Goal: Task Accomplishment & Management: Manage account settings

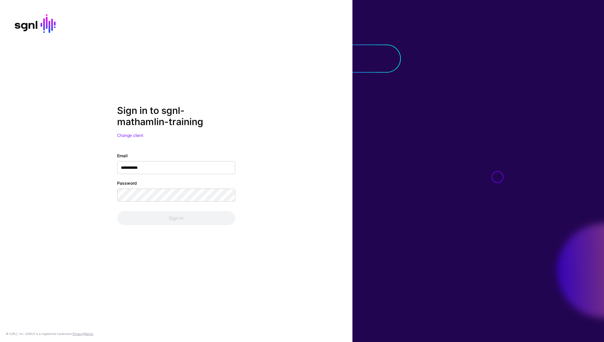
type input "**********"
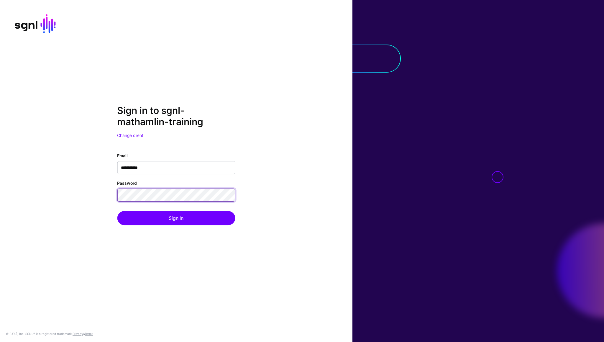
click at [117, 211] on button "Sign In" at bounding box center [176, 218] width 118 height 14
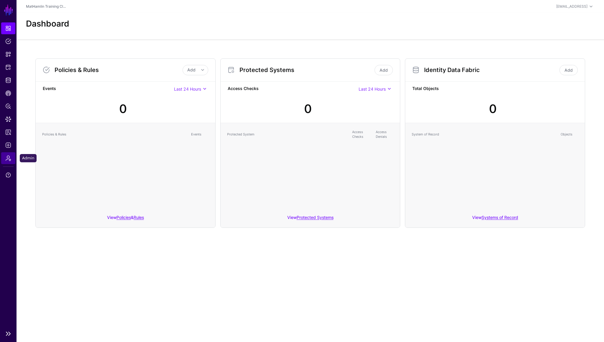
click at [9, 159] on span "Admin" at bounding box center [8, 158] width 6 height 6
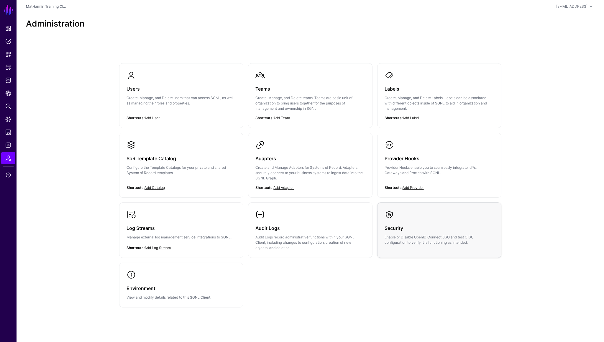
click at [409, 229] on h3 "Security" at bounding box center [439, 228] width 109 height 8
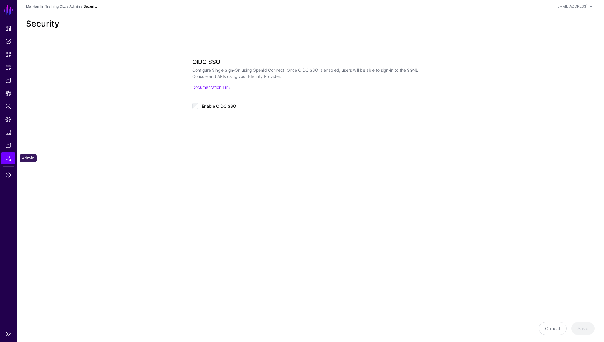
click at [7, 156] on span "Admin" at bounding box center [8, 158] width 6 height 6
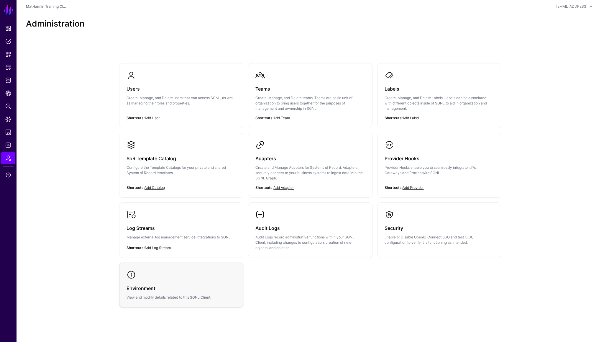
click at [206, 290] on h3 "Environment" at bounding box center [181, 288] width 109 height 8
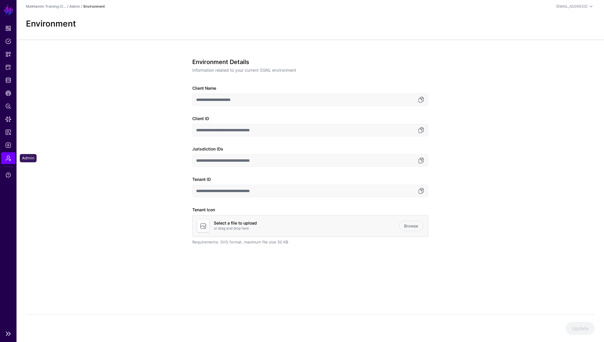
click at [10, 160] on span "Admin" at bounding box center [8, 158] width 6 height 6
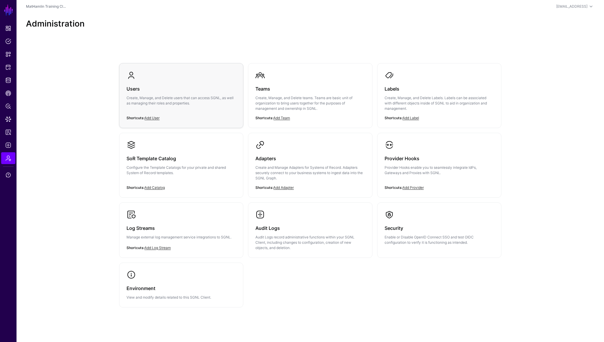
click at [209, 109] on div "Users Create, Manage, and Delete users that can access SGNL, as well as managin…" at bounding box center [181, 97] width 109 height 35
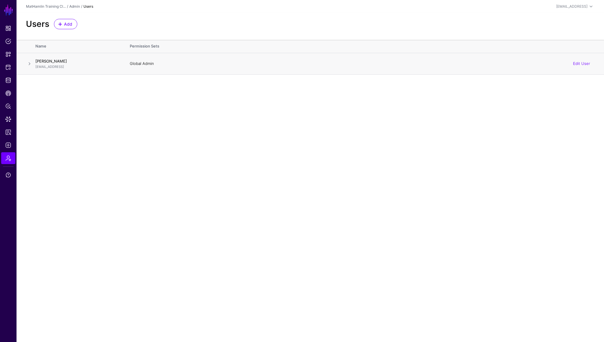
click at [29, 65] on span at bounding box center [29, 63] width 7 height 7
click at [9, 156] on span "Admin" at bounding box center [8, 158] width 6 height 6
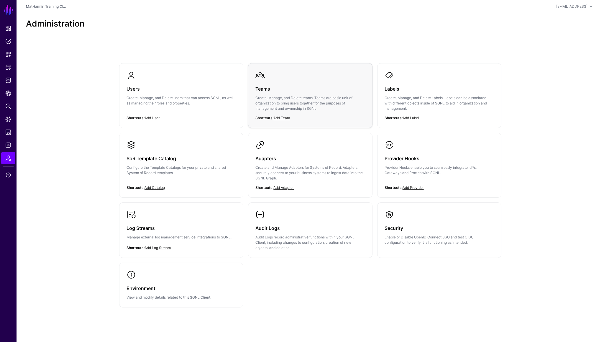
click at [330, 111] on div "Teams Create, Manage, and Delete teams. Teams are basic unit of organization to…" at bounding box center [309, 100] width 109 height 41
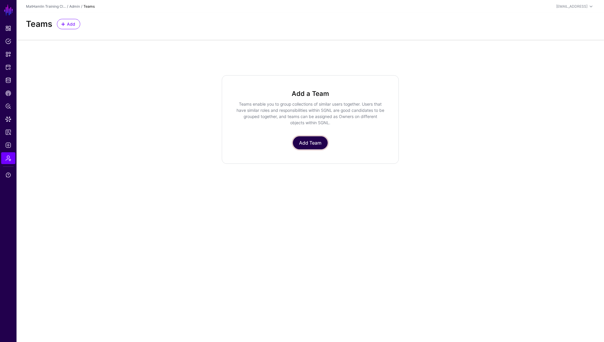
click at [318, 143] on link "Add Team" at bounding box center [310, 142] width 35 height 13
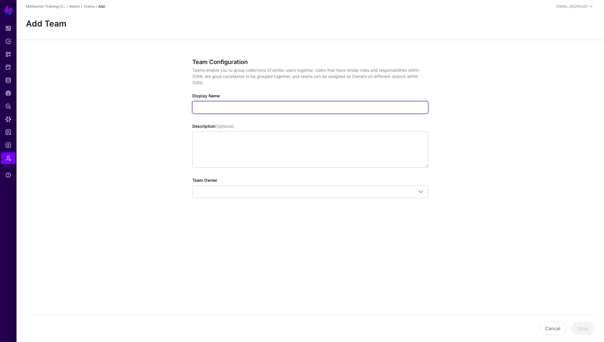
click at [253, 105] on input "Display Name" at bounding box center [310, 107] width 236 height 12
type input "**********"
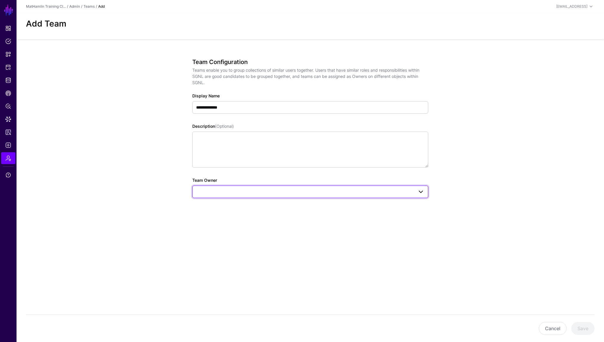
click at [254, 189] on span at bounding box center [310, 191] width 228 height 7
click at [240, 204] on div "[PERSON_NAME]" at bounding box center [310, 206] width 227 height 6
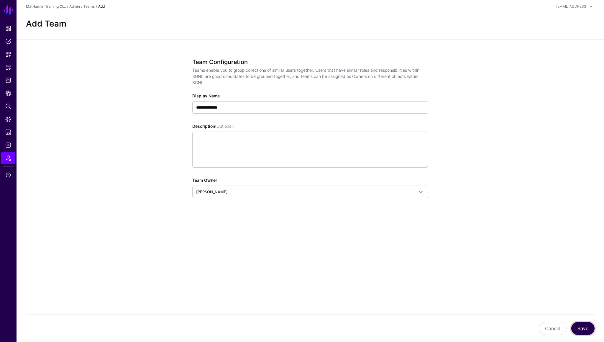
click at [579, 327] on button "Save" at bounding box center [582, 328] width 23 height 13
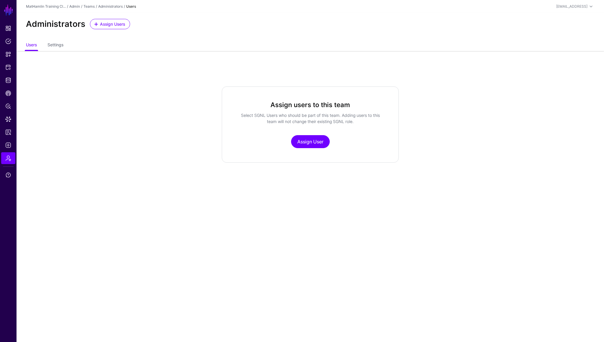
click at [64, 47] on ul "Users Settings" at bounding box center [310, 45] width 569 height 11
click at [56, 47] on link "Settings" at bounding box center [55, 45] width 16 height 11
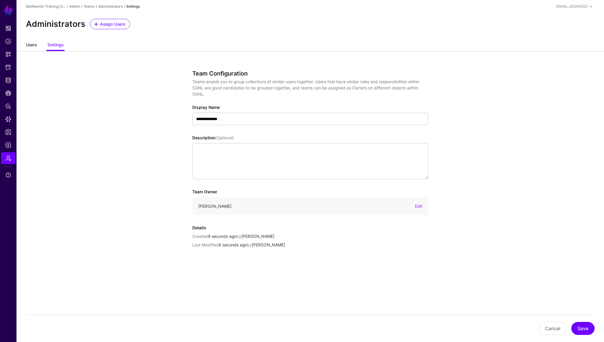
click at [27, 48] on link "Users" at bounding box center [31, 45] width 11 height 11
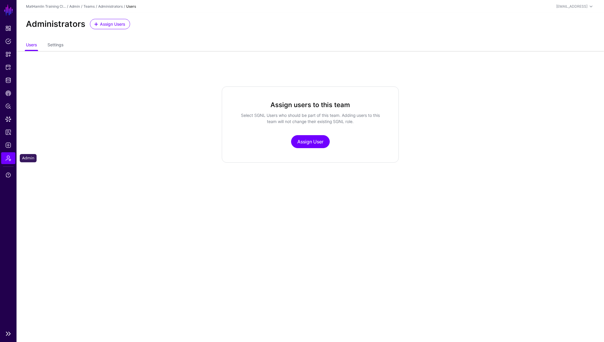
click at [9, 155] on span "Admin" at bounding box center [8, 158] width 6 height 6
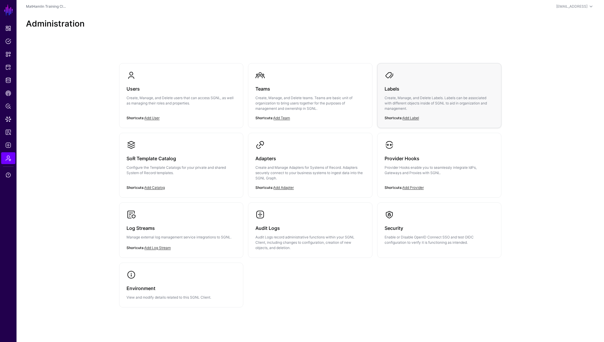
click at [441, 114] on div "Labels Create, Manage, and Delete Labels. Labels can be associated with differe…" at bounding box center [439, 100] width 109 height 41
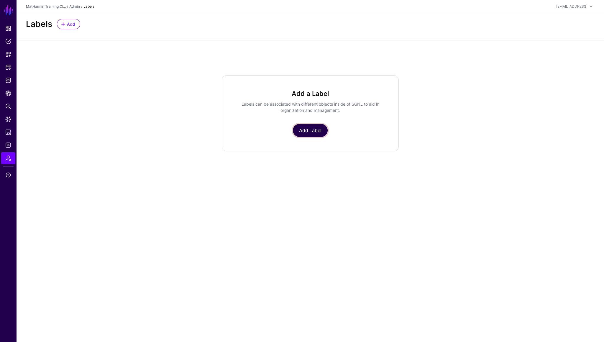
click at [312, 128] on link "Add Label" at bounding box center [310, 130] width 35 height 13
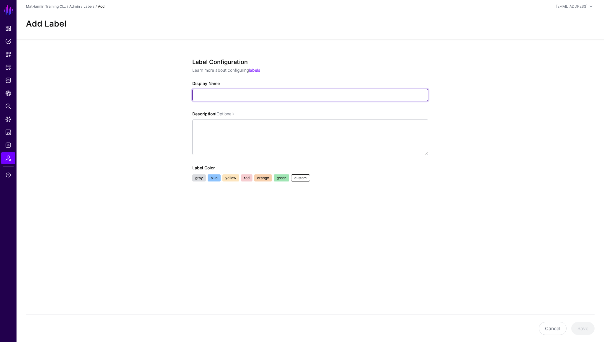
click at [235, 93] on input "Display Name" at bounding box center [310, 95] width 236 height 12
type input "***"
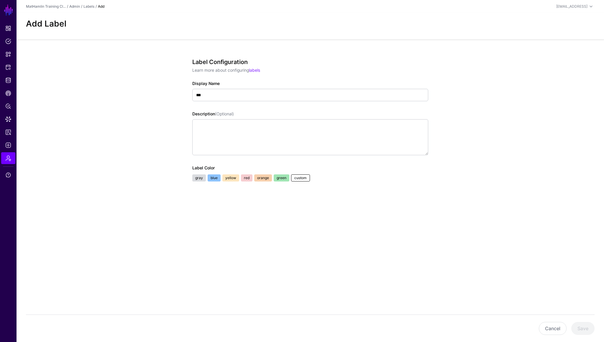
click at [214, 177] on link "blue" at bounding box center [214, 177] width 13 height 7
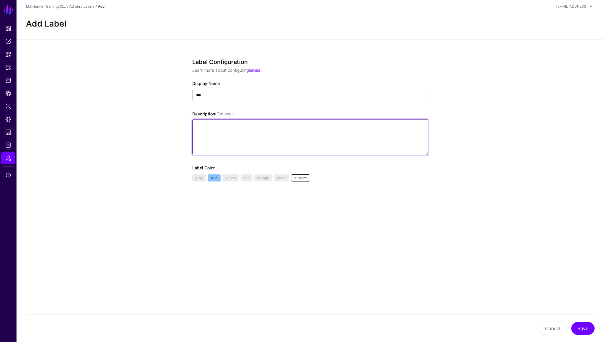
click at [209, 142] on textarea "Description (Optional)" at bounding box center [310, 137] width 236 height 36
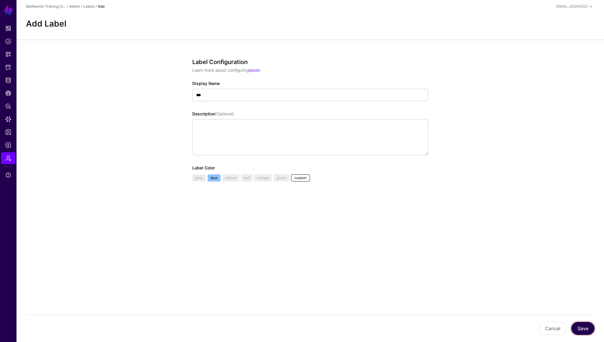
click at [585, 327] on button "Save" at bounding box center [582, 328] width 23 height 13
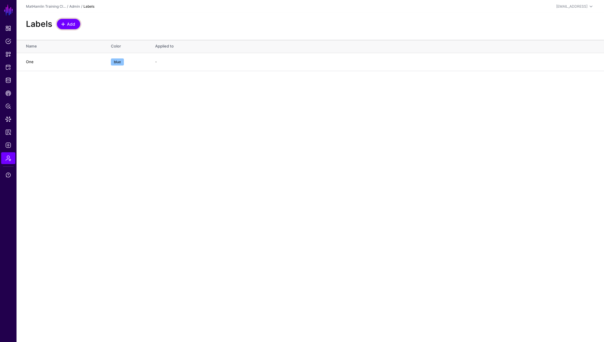
click at [69, 24] on span "Add" at bounding box center [71, 24] width 10 height 6
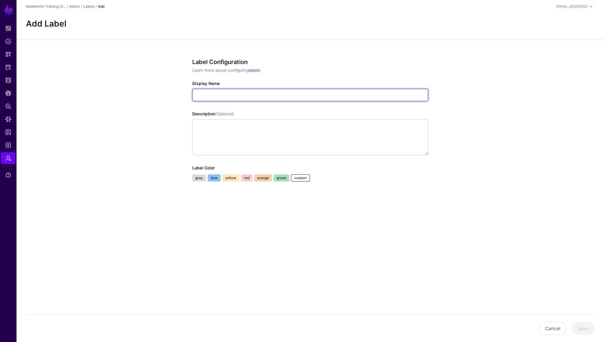
click at [211, 96] on input "Display Name" at bounding box center [310, 95] width 236 height 12
type input "***"
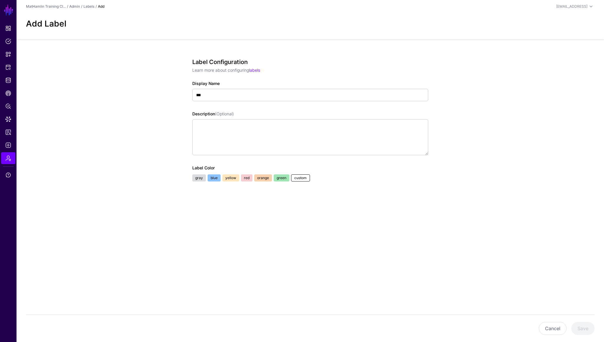
click at [277, 178] on link "green" at bounding box center [282, 177] width 16 height 7
click at [583, 332] on button "Save" at bounding box center [582, 328] width 23 height 13
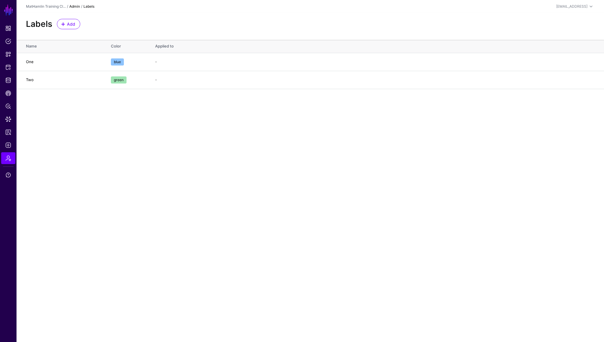
click at [73, 6] on link "Admin" at bounding box center [74, 6] width 11 height 4
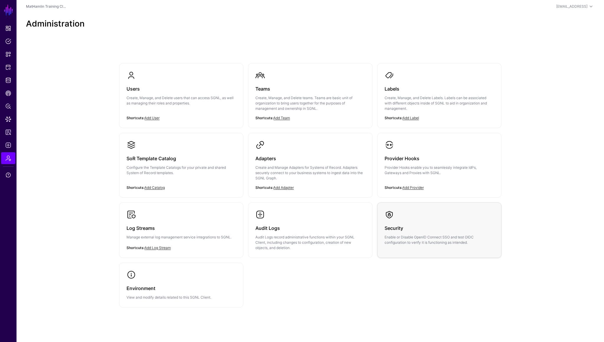
click at [422, 248] on link "Security Enable or Disable OpenID Connect SSO and test OIDC configuration to ve…" at bounding box center [440, 228] width 124 height 50
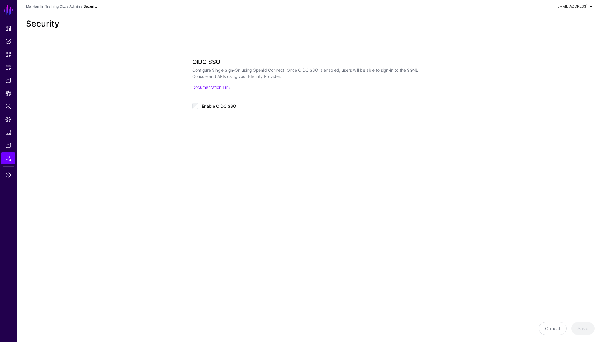
click at [588, 6] on span at bounding box center [591, 6] width 7 height 7
click at [552, 50] on div "Log out" at bounding box center [547, 51] width 15 height 5
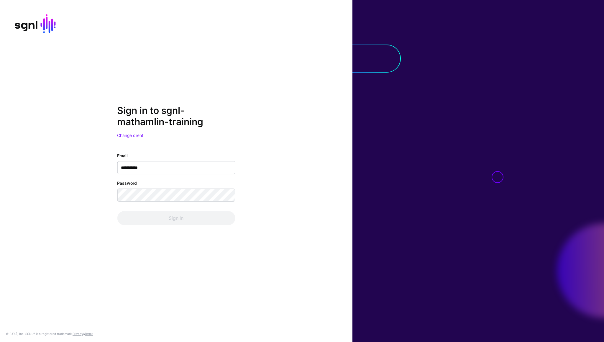
type input "**********"
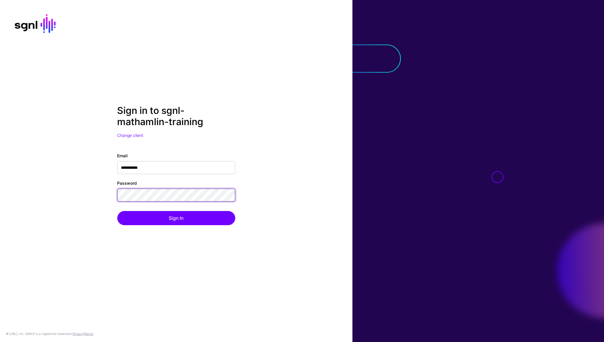
click at [117, 211] on button "Sign In" at bounding box center [176, 218] width 118 height 14
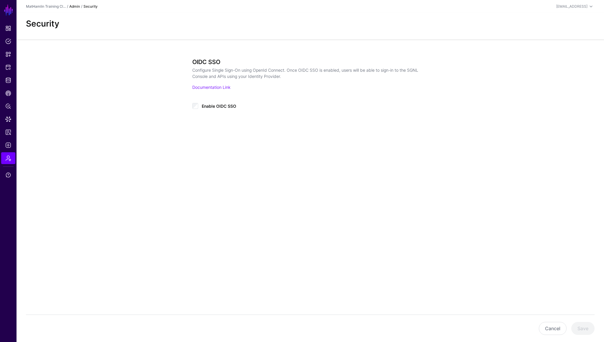
click at [73, 6] on link "Admin" at bounding box center [74, 6] width 11 height 4
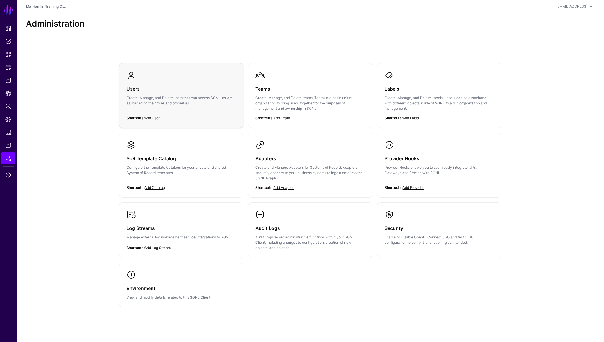
click at [211, 119] on link "Users Create, Manage, and Delete users that can access SGNL, as well as managin…" at bounding box center [181, 92] width 124 height 59
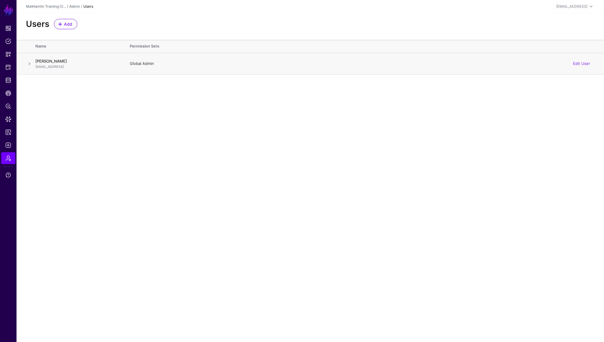
click at [29, 65] on span at bounding box center [29, 63] width 7 height 7
click at [57, 133] on link "Add Permission Set" at bounding box center [66, 130] width 48 height 10
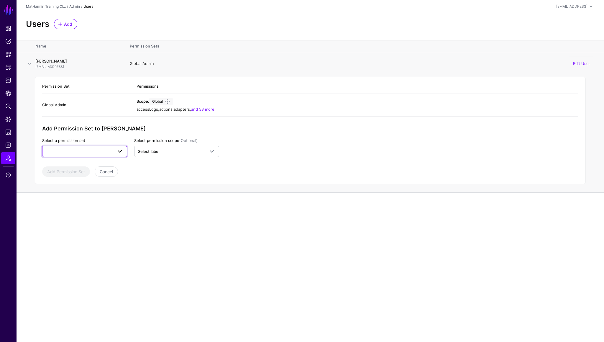
click at [99, 152] on span at bounding box center [84, 151] width 77 height 7
click at [162, 150] on span "Select label" at bounding box center [171, 152] width 67 height 6
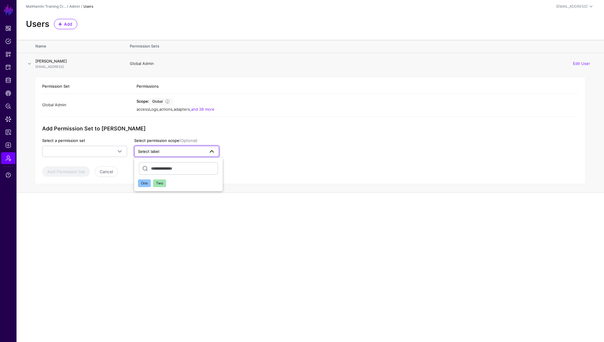
click at [162, 150] on span "Select label" at bounding box center [171, 152] width 67 height 6
click at [114, 173] on button "Cancel" at bounding box center [106, 171] width 23 height 10
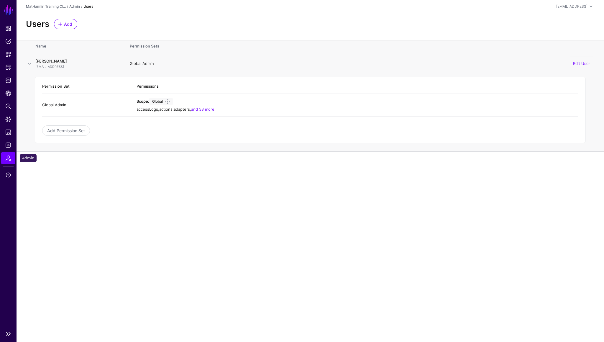
click at [10, 156] on span "Admin" at bounding box center [8, 158] width 6 height 6
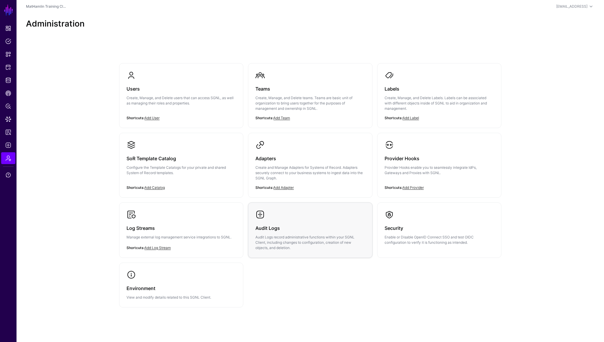
scroll to position [10, 0]
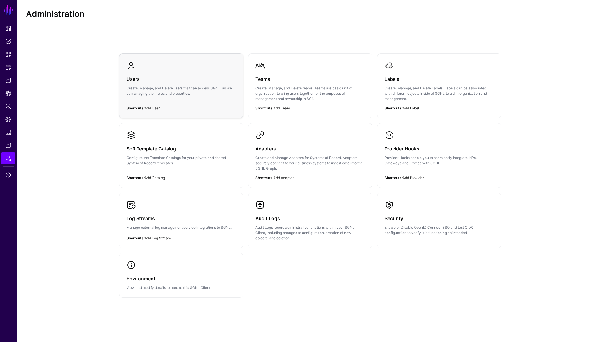
click at [170, 108] on link "Users Create, Manage, and Delete users that can access SGNL, as well as managin…" at bounding box center [181, 83] width 124 height 59
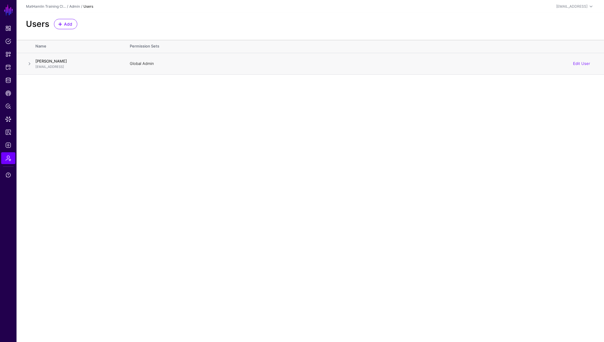
click at [29, 63] on span at bounding box center [29, 63] width 7 height 7
click at [583, 63] on link "Edit User" at bounding box center [581, 63] width 17 height 5
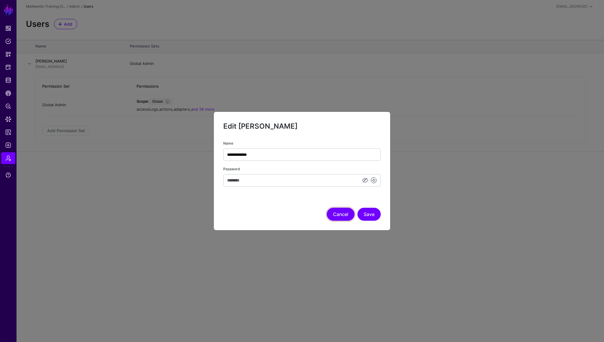
click at [344, 218] on button "Cancel" at bounding box center [341, 214] width 28 height 13
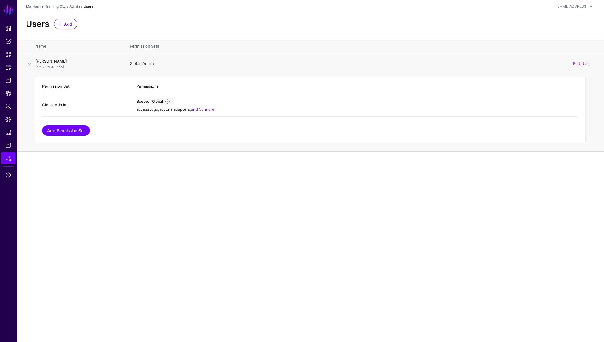
click at [68, 128] on link "Add Permission Set" at bounding box center [66, 130] width 48 height 10
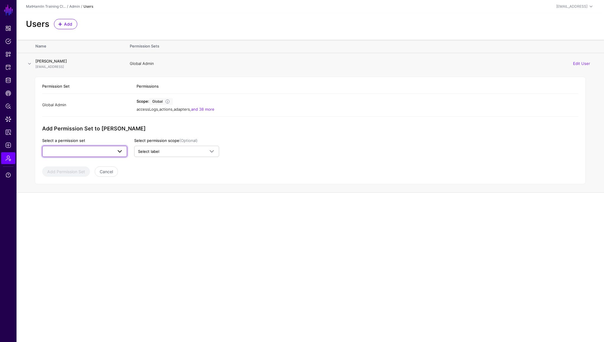
click at [52, 150] on span at bounding box center [84, 151] width 77 height 7
click at [50, 174] on span "Global Reader" at bounding box center [60, 173] width 26 height 5
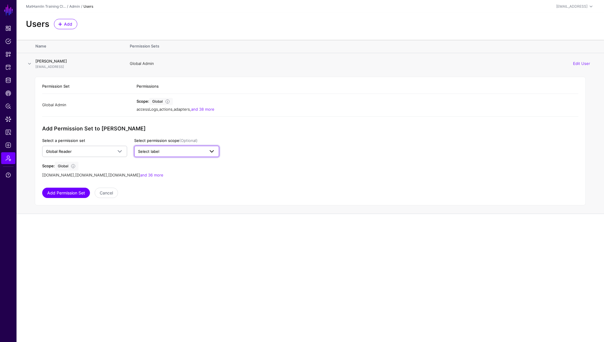
click at [158, 153] on span "Select label" at bounding box center [148, 151] width 21 height 5
click at [163, 184] on span "Two" at bounding box center [159, 183] width 7 height 4
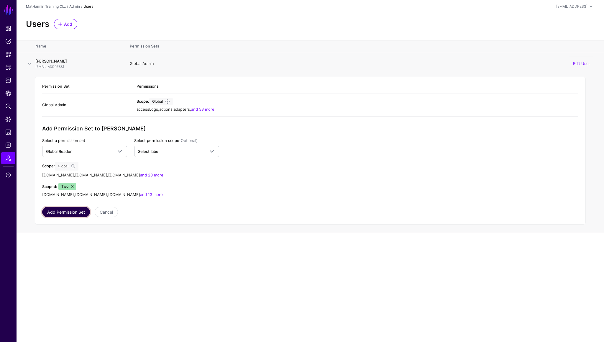
click at [78, 208] on button "Add Permission Set" at bounding box center [66, 212] width 48 height 10
